Goal: Obtain resource: Obtain resource

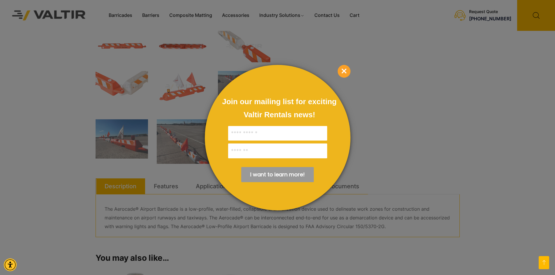
scroll to position [204, 0]
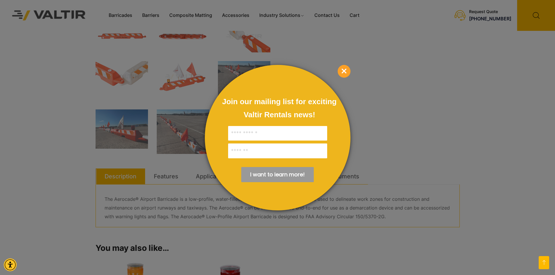
click at [347, 71] on span "×" at bounding box center [343, 71] width 13 height 13
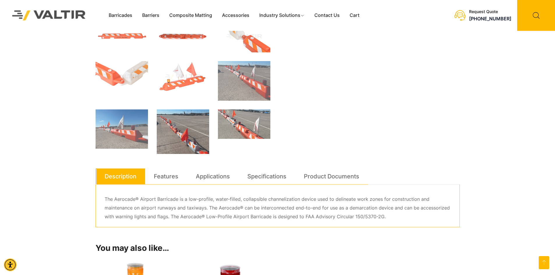
click at [182, 136] on img at bounding box center [183, 131] width 52 height 45
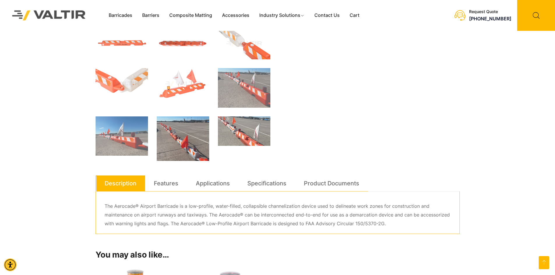
scroll to position [247, 0]
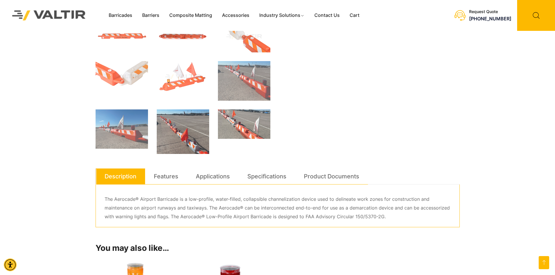
click at [188, 137] on img at bounding box center [183, 131] width 52 height 45
click at [250, 124] on img at bounding box center [244, 123] width 52 height 29
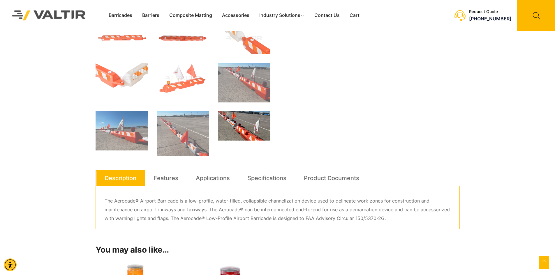
scroll to position [197, 0]
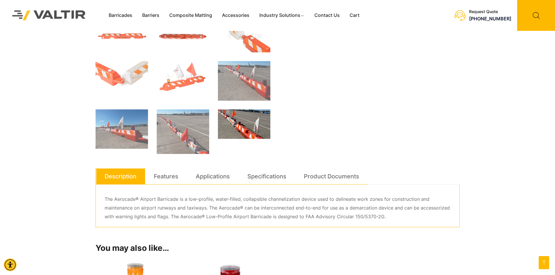
click at [242, 125] on img at bounding box center [244, 123] width 52 height 29
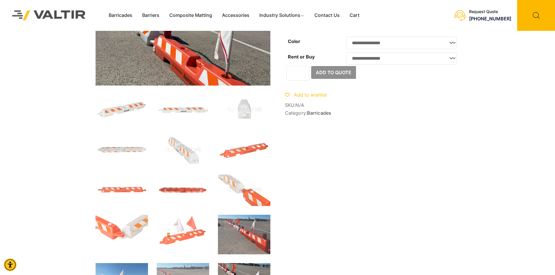
scroll to position [87, 0]
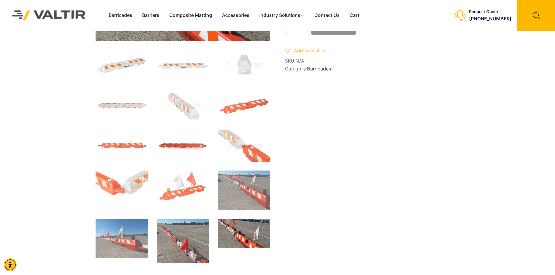
click at [185, 249] on img at bounding box center [183, 241] width 52 height 45
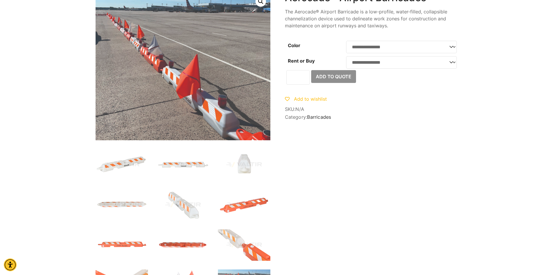
scroll to position [0, 0]
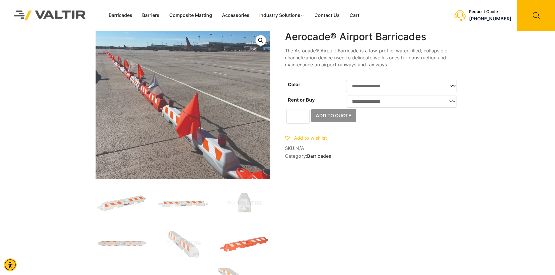
drag, startPoint x: 396, startPoint y: 157, endPoint x: 427, endPoint y: 213, distance: 64.0
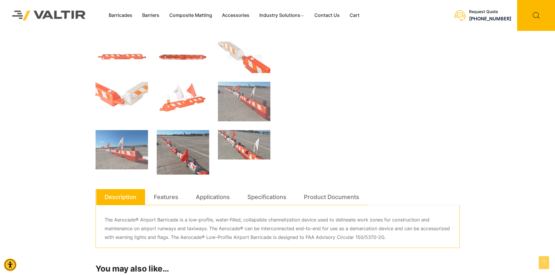
scroll to position [233, 0]
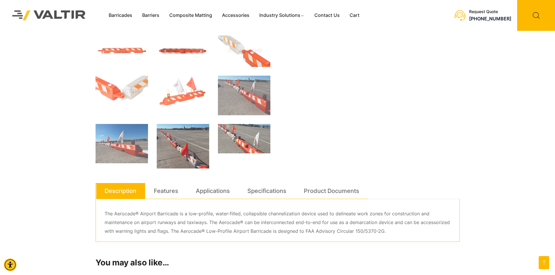
drag, startPoint x: 269, startPoint y: 223, endPoint x: 278, endPoint y: 221, distance: 9.3
click at [271, 223] on p "The Aerocade® Airport Barricade is a low-profile, water-filled, collapsible cha…" at bounding box center [277, 223] width 346 height 26
click at [333, 193] on link "Product Documents" at bounding box center [331, 191] width 55 height 16
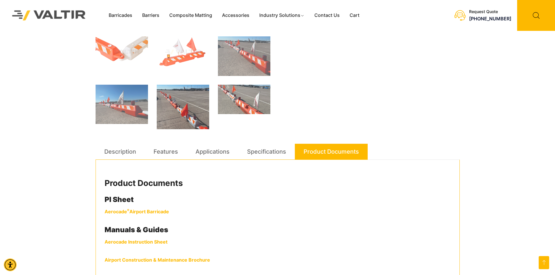
scroll to position [378, 0]
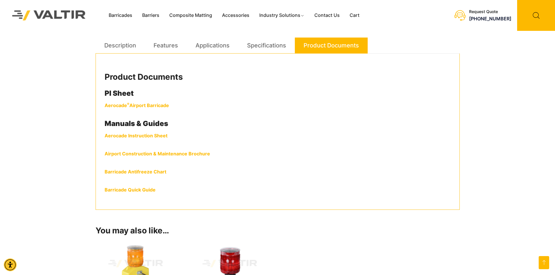
click at [134, 106] on strong "Aerocade ® Airport Barricade" at bounding box center [136, 105] width 64 height 6
